Goal: Navigation & Orientation: Find specific page/section

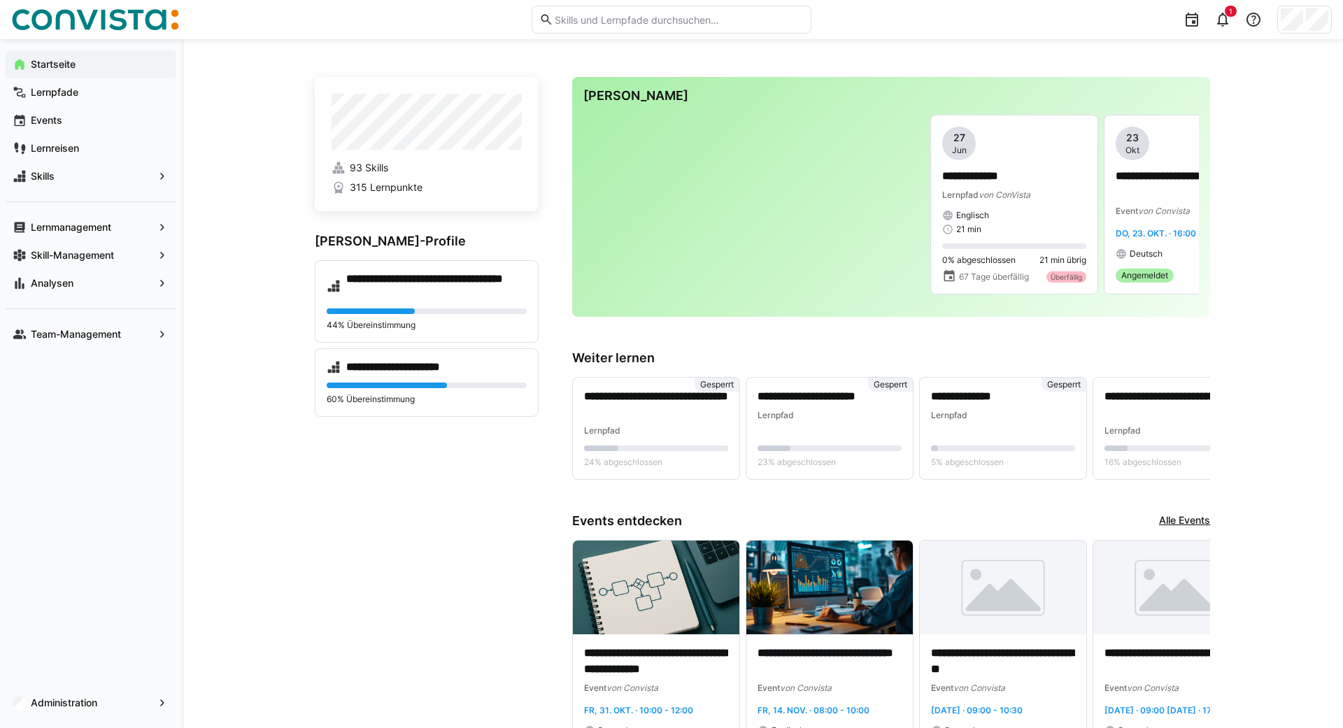
click at [0, 0] on app-navigation-label "Analysen" at bounding box center [0, 0] width 0 height 0
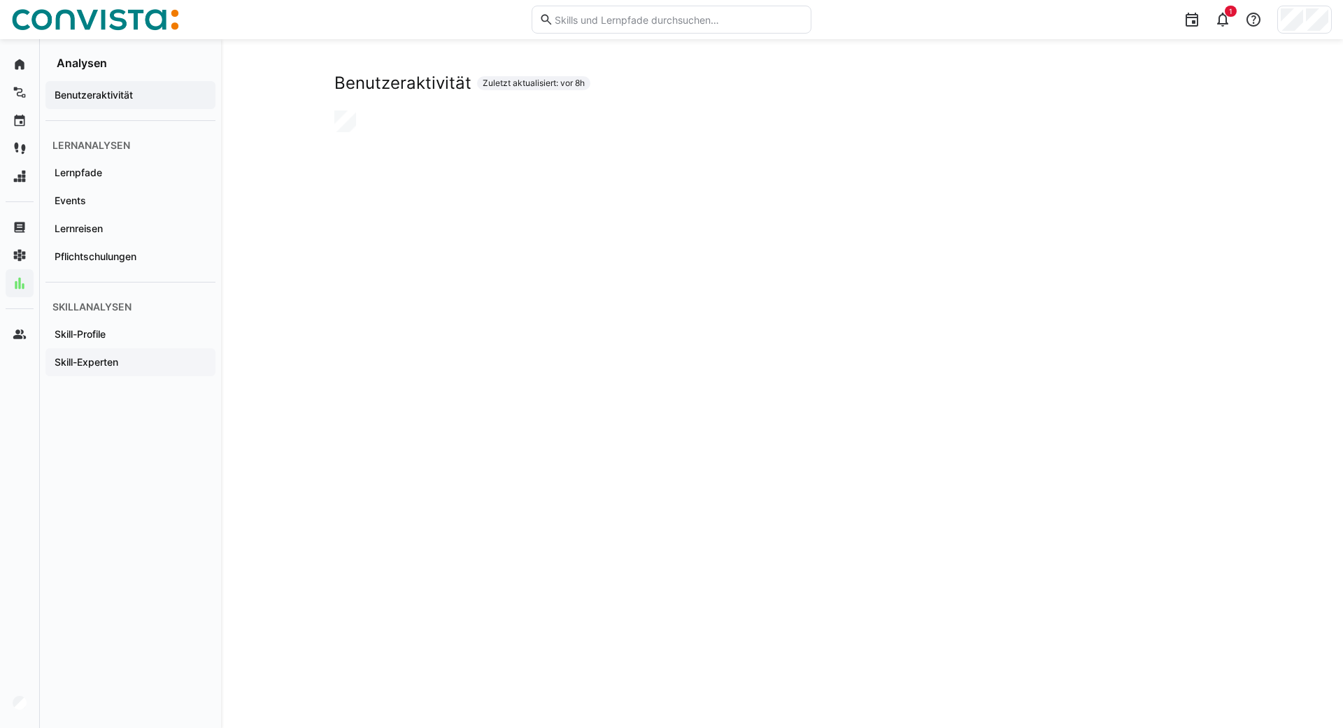
click at [92, 370] on div "Skill-Experten" at bounding box center [130, 362] width 170 height 28
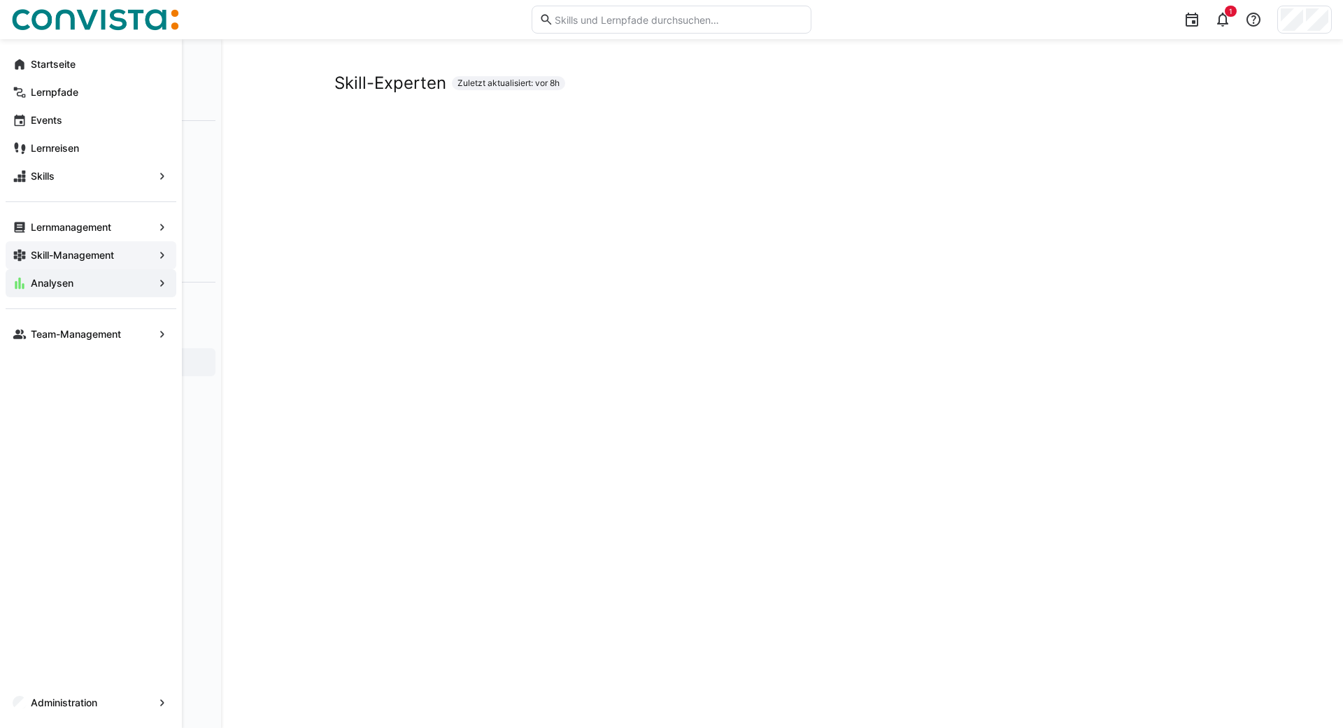
click at [17, 251] on eds-icon at bounding box center [20, 255] width 14 height 14
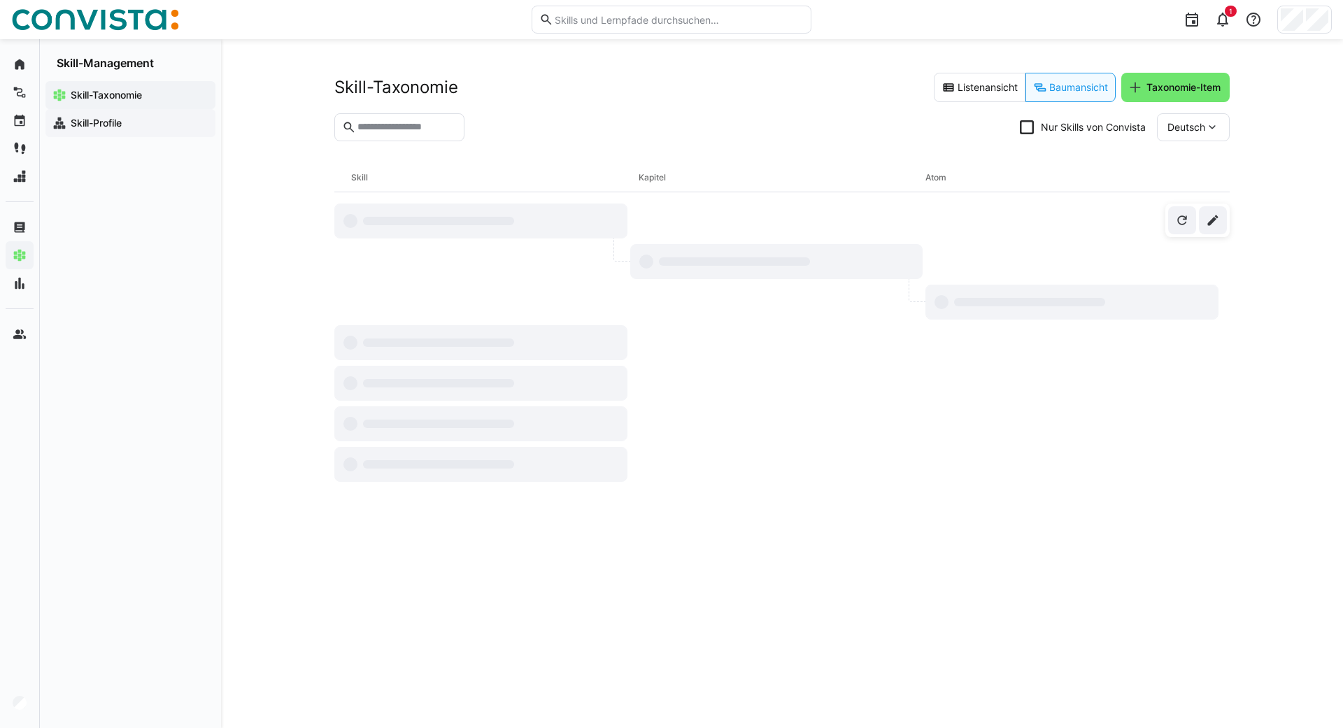
click at [0, 0] on app-navigation-label "Skill-Profile" at bounding box center [0, 0] width 0 height 0
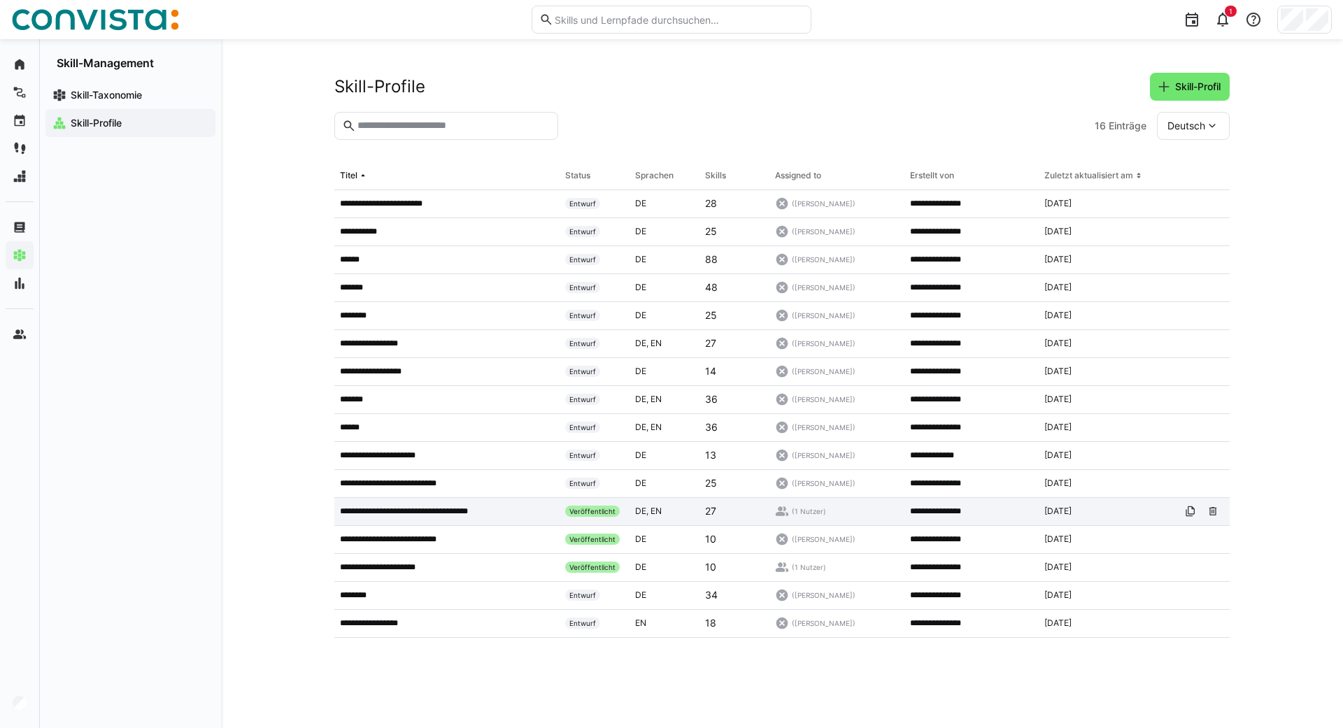
click at [413, 509] on p "**********" at bounding box center [422, 511] width 164 height 11
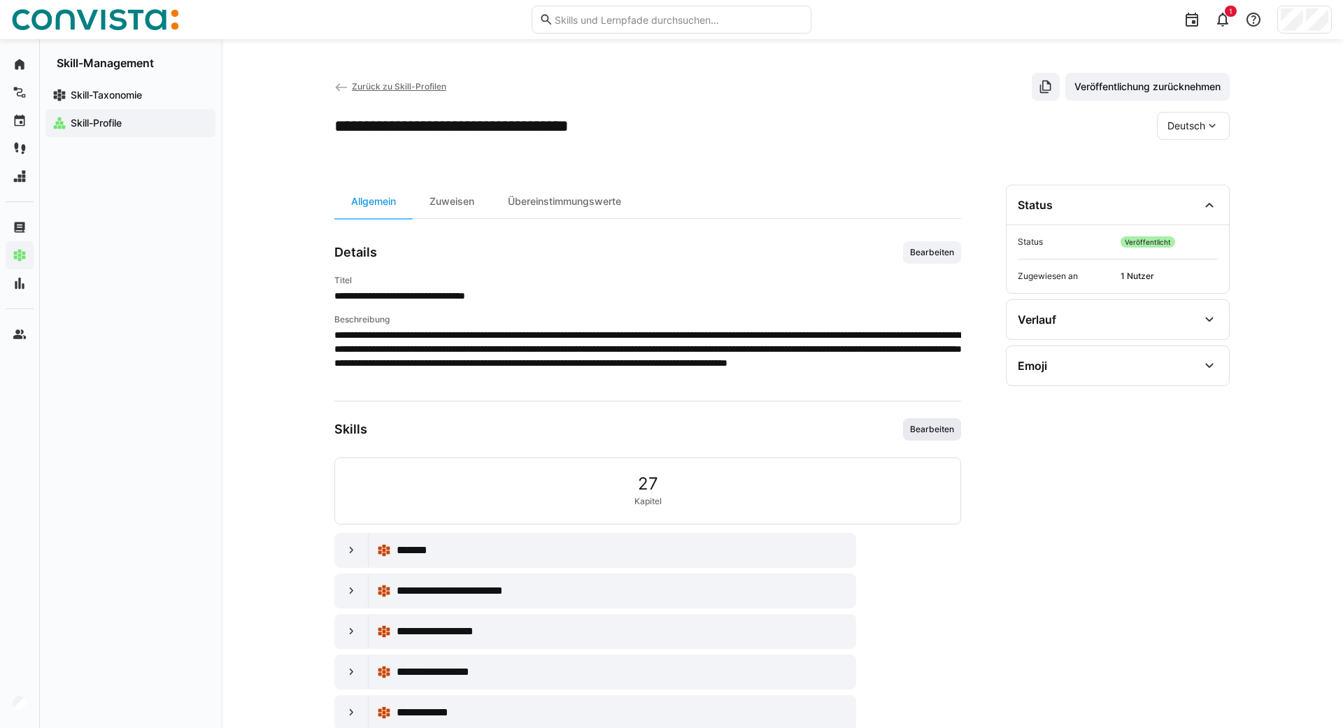
scroll to position [76, 0]
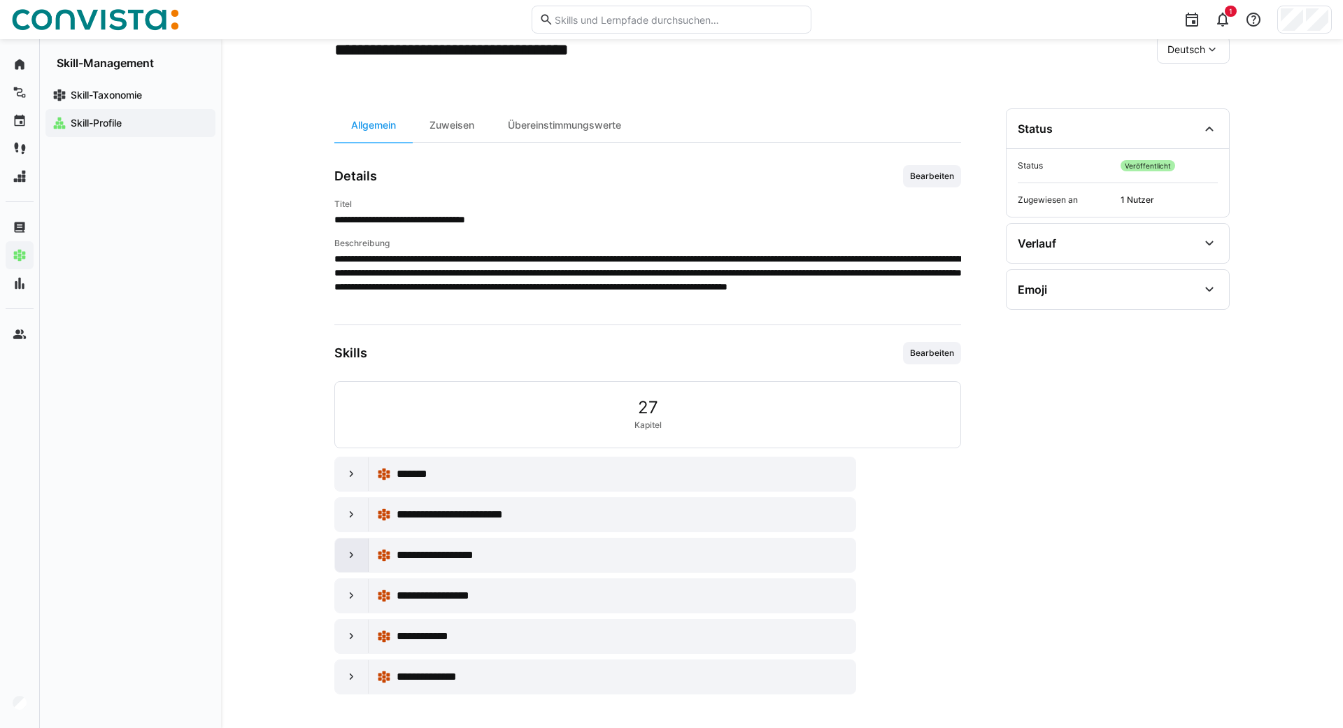
click at [358, 562] on eds-icon at bounding box center [352, 555] width 14 height 14
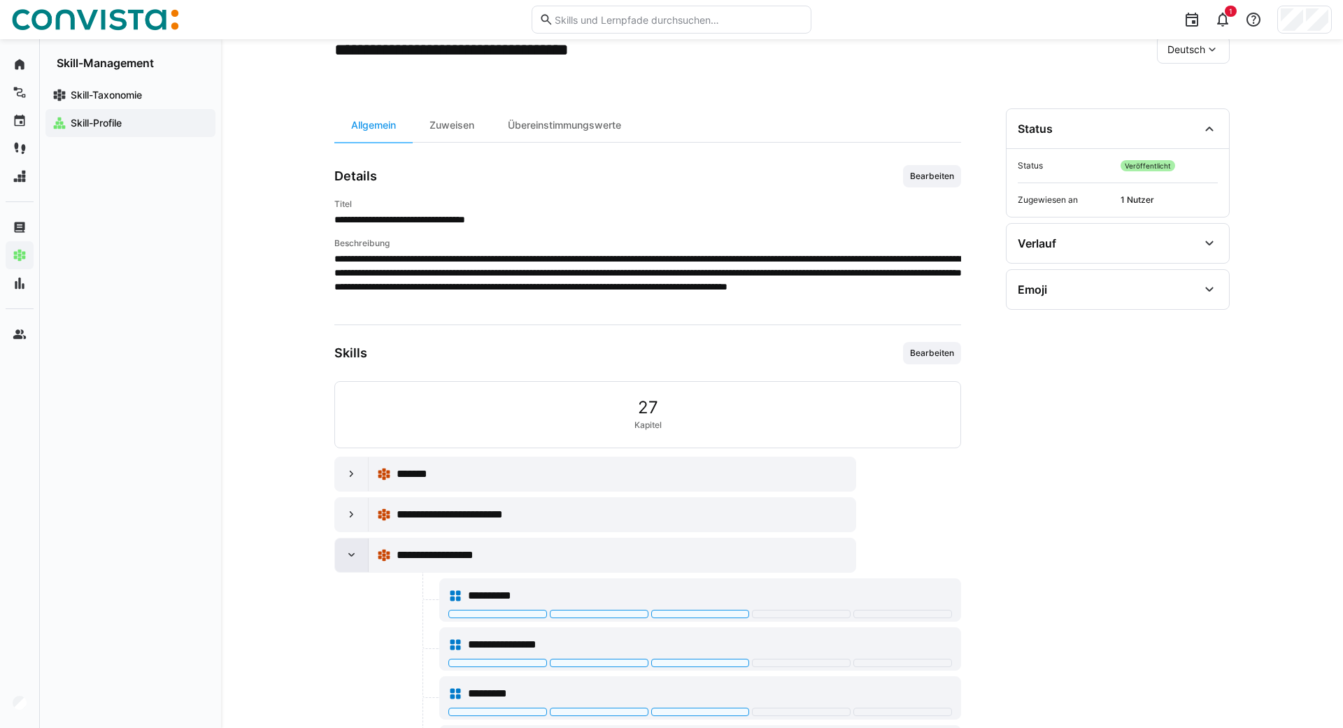
click at [358, 562] on eds-icon at bounding box center [352, 555] width 14 height 14
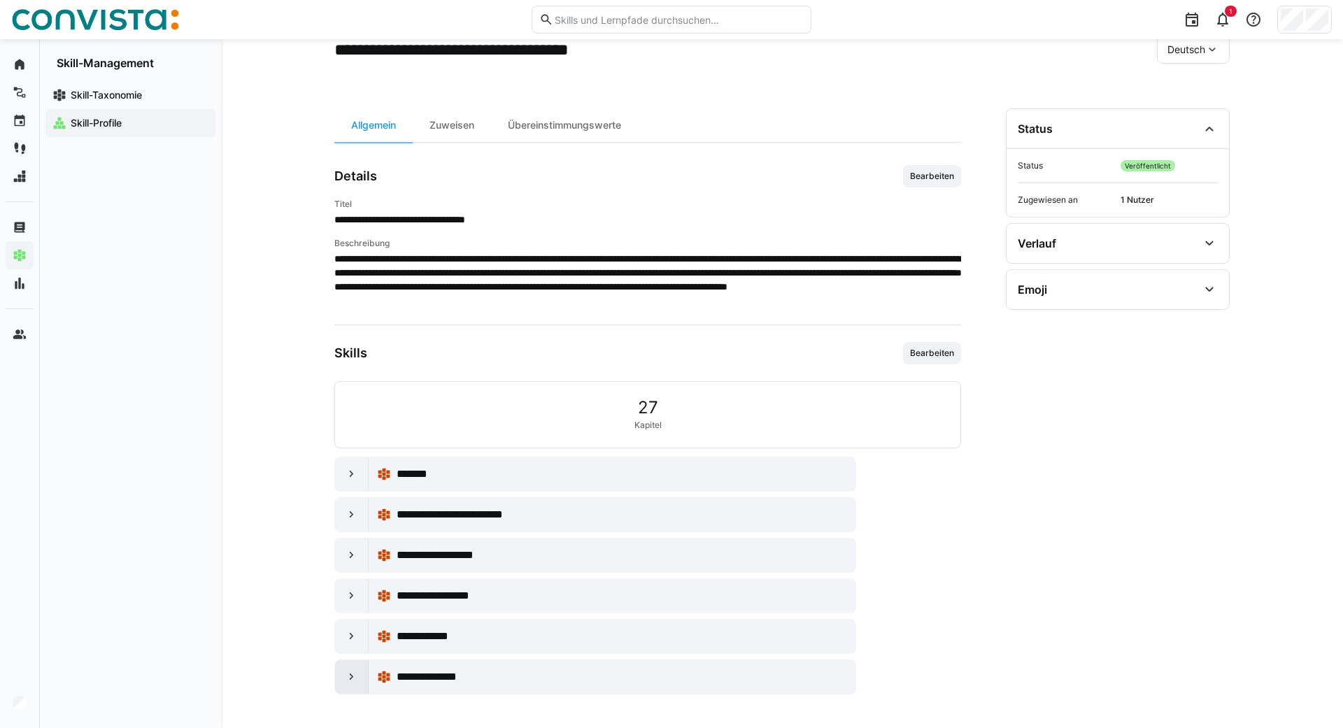
click at [350, 684] on div at bounding box center [352, 677] width 34 height 34
click at [348, 479] on eds-icon at bounding box center [352, 474] width 14 height 14
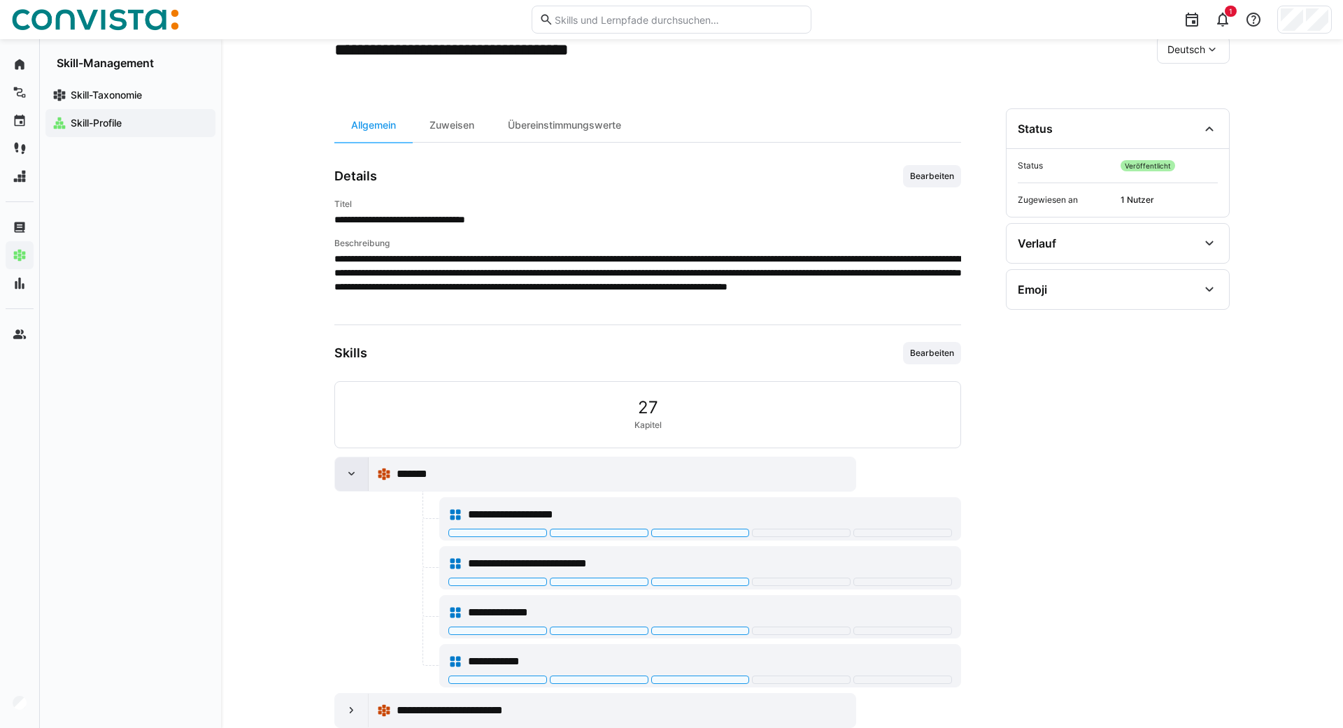
click at [351, 477] on eds-icon at bounding box center [352, 474] width 14 height 14
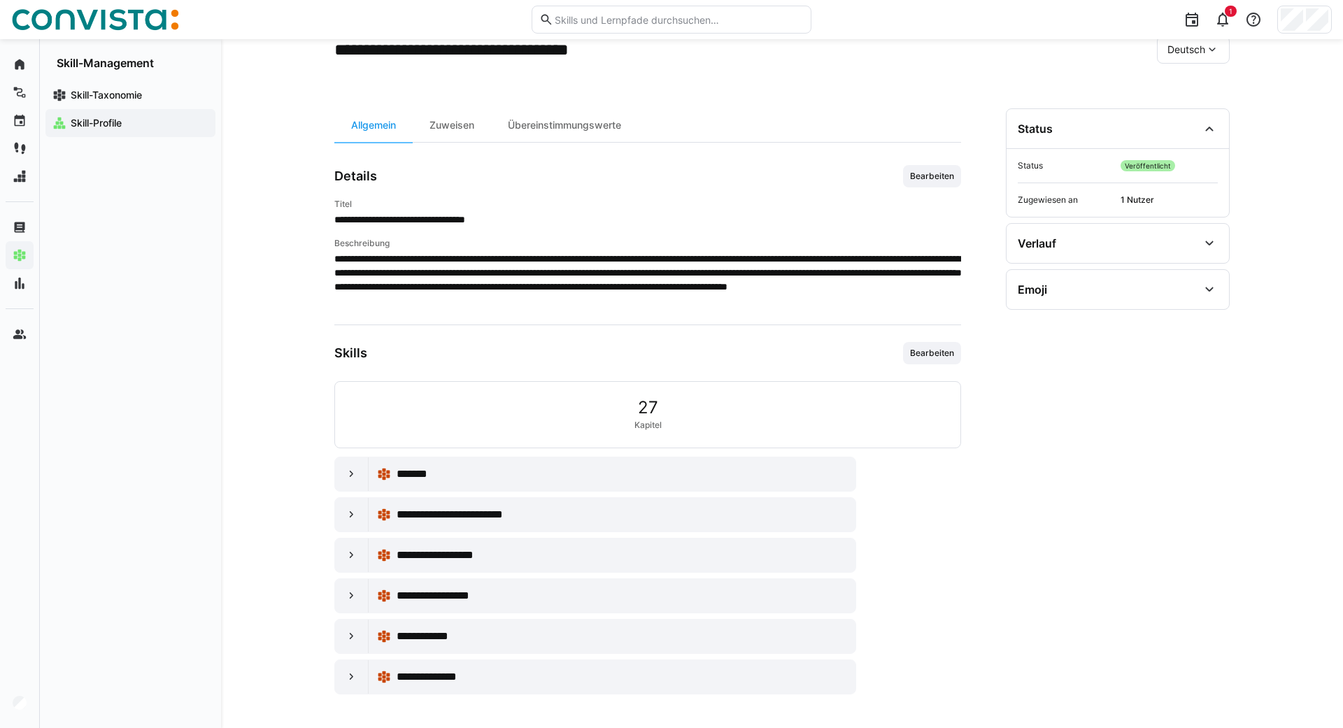
click at [0, 0] on app-navigation-label "Skill-Profile" at bounding box center [0, 0] width 0 height 0
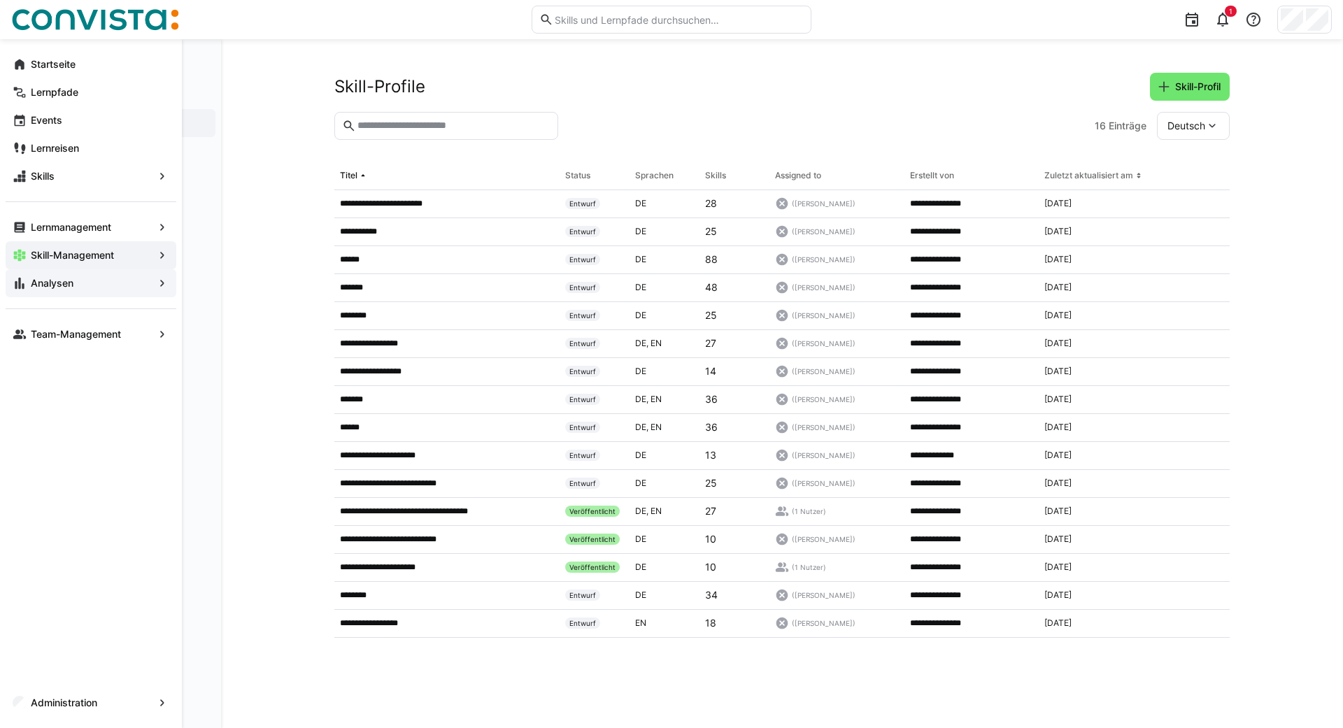
click at [0, 0] on app-navigation-label "Analysen" at bounding box center [0, 0] width 0 height 0
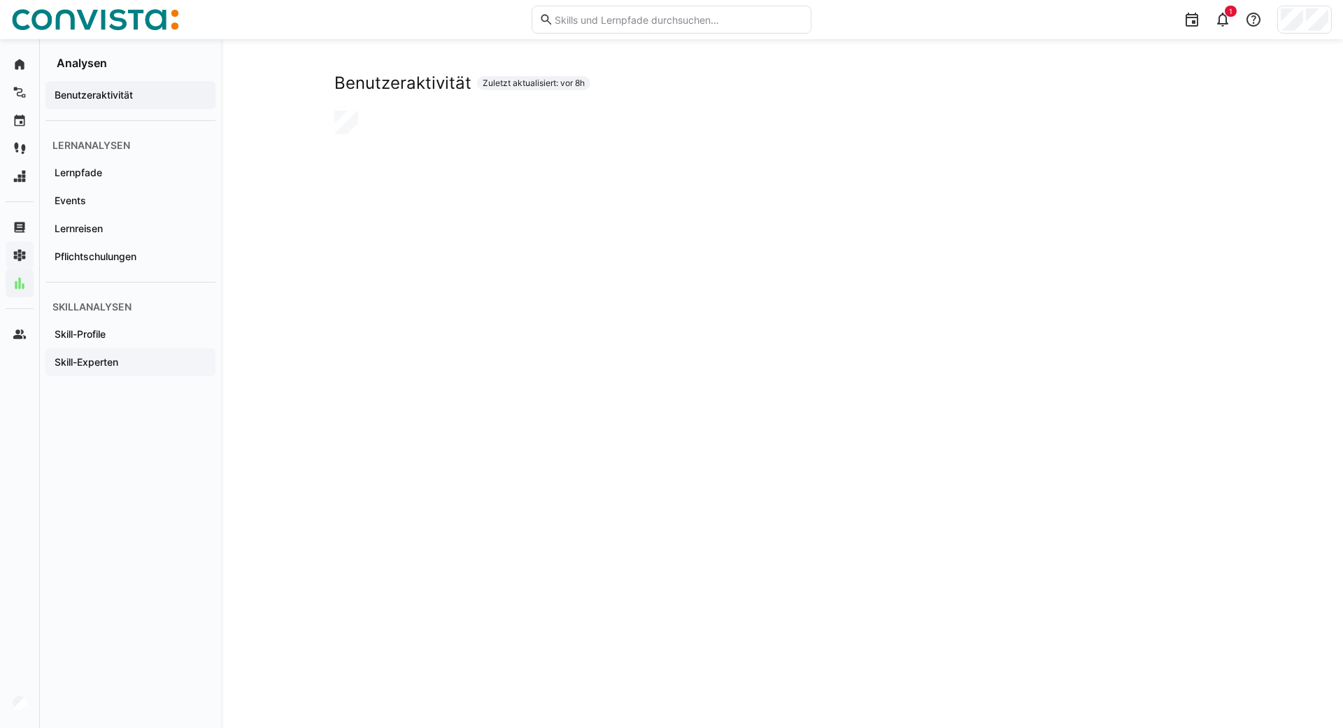
click at [0, 0] on app-navigation-label "Skill-Experten" at bounding box center [0, 0] width 0 height 0
